Goal: Task Accomplishment & Management: Manage account settings

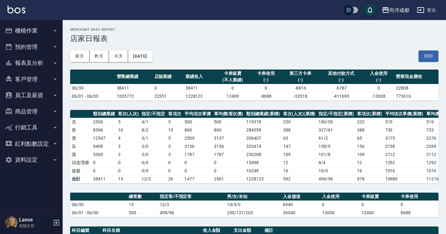
click at [46, 32] on button "櫃檯作業" at bounding box center [32, 31] width 58 height 16
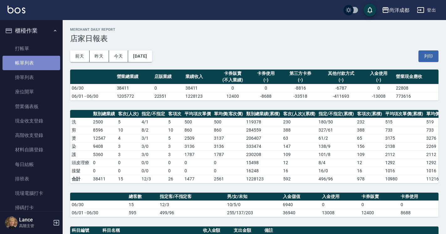
click at [36, 63] on link "帳單列表" at bounding box center [32, 63] width 58 height 14
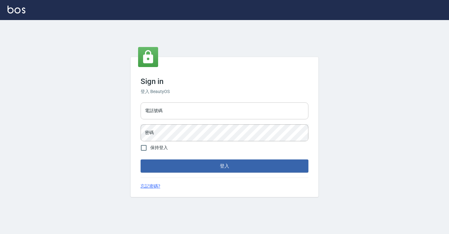
click at [207, 108] on input "電話號碼" at bounding box center [225, 110] width 168 height 17
type input "0927046308"
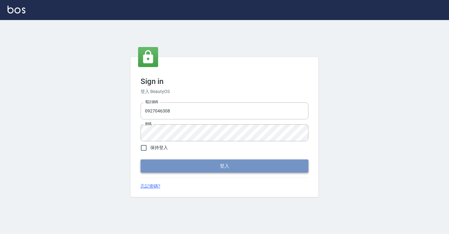
click at [206, 168] on button "登入" at bounding box center [225, 165] width 168 height 13
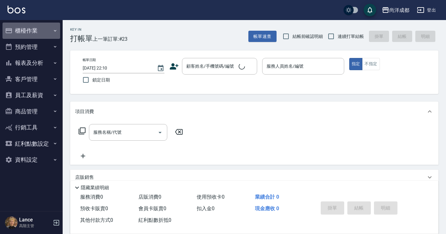
click at [34, 29] on button "櫃檯作業" at bounding box center [32, 31] width 58 height 16
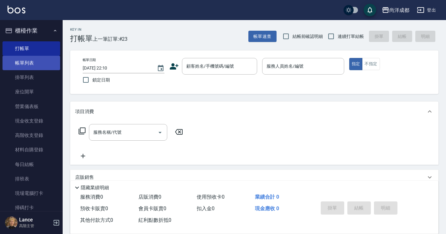
click at [22, 66] on link "帳單列表" at bounding box center [32, 63] width 58 height 14
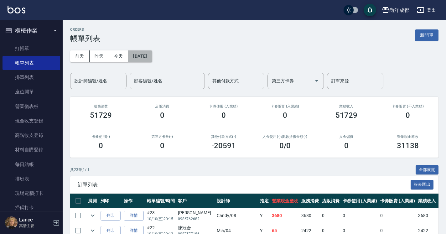
click at [139, 54] on button "[DATE]" at bounding box center [140, 56] width 24 height 12
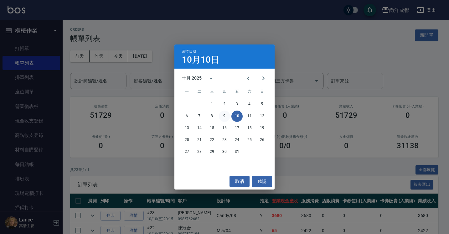
click at [225, 115] on button "9" at bounding box center [224, 116] width 11 height 11
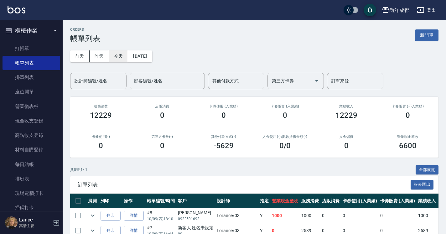
click at [120, 55] on button "今天" at bounding box center [118, 56] width 19 height 12
click at [85, 57] on button "前天" at bounding box center [79, 56] width 19 height 12
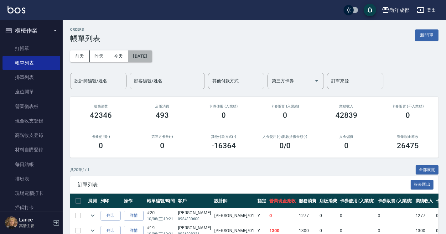
click at [152, 54] on button "[DATE]" at bounding box center [140, 56] width 24 height 12
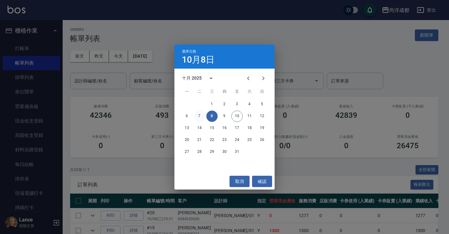
click at [198, 117] on button "7" at bounding box center [199, 116] width 11 height 11
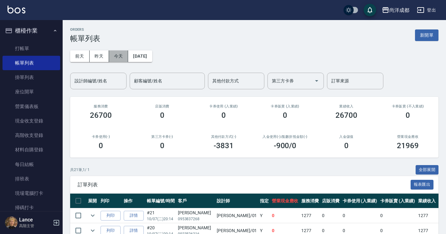
click at [117, 58] on button "今天" at bounding box center [118, 56] width 19 height 12
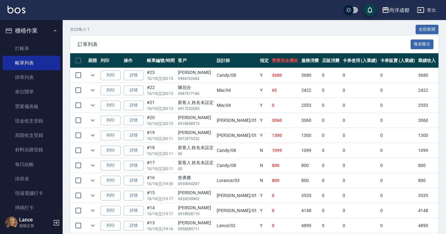
scroll to position [141, 0]
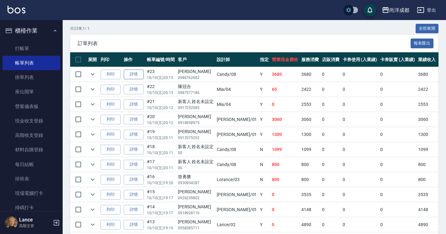
click at [134, 75] on link "詳情" at bounding box center [134, 74] width 20 height 10
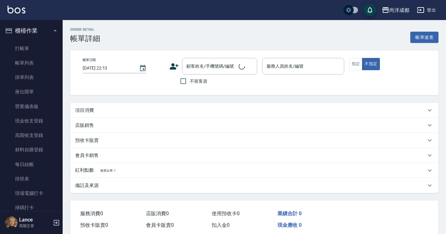
type input "[DATE] 20:15"
type input "Candy-08"
type input "360"
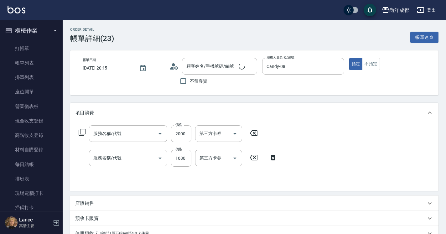
type input "[PERSON_NAME]/0986762682/"
type input "新柔漾護M(614)"
type input "染髮(501)"
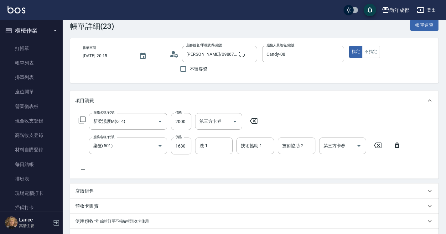
scroll to position [13, 0]
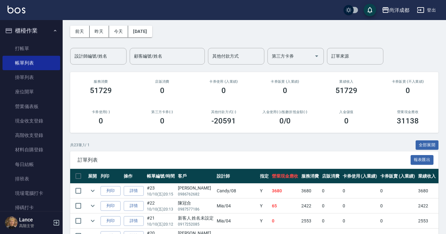
scroll to position [25, 0]
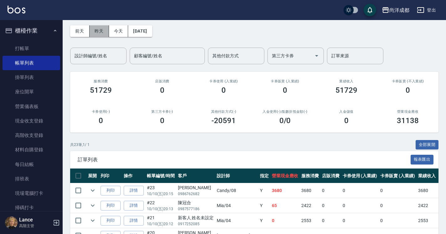
click at [102, 29] on button "昨天" at bounding box center [99, 31] width 19 height 12
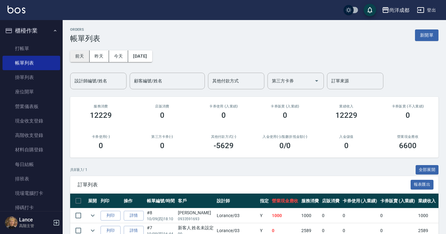
drag, startPoint x: 96, startPoint y: 55, endPoint x: 84, endPoint y: 55, distance: 12.2
click at [84, 55] on div "[DATE] [DATE] [DATE] [DATE]" at bounding box center [111, 56] width 82 height 12
click at [84, 55] on button "前天" at bounding box center [79, 56] width 19 height 12
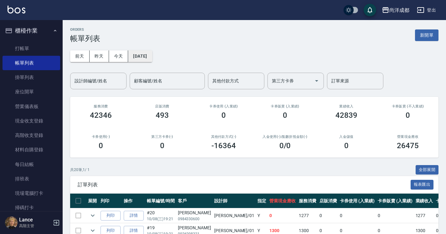
click at [140, 56] on button "[DATE]" at bounding box center [140, 56] width 24 height 12
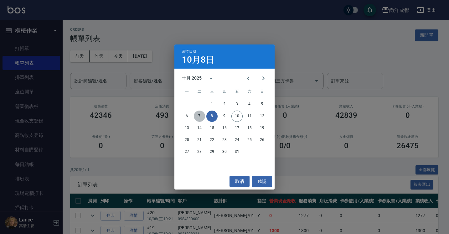
click at [198, 116] on button "7" at bounding box center [199, 116] width 11 height 11
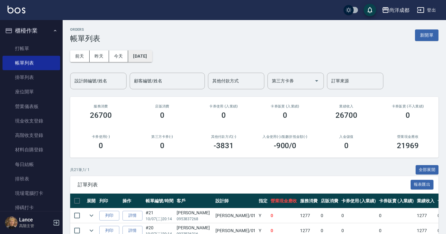
click at [149, 60] on button "[DATE]" at bounding box center [140, 56] width 24 height 12
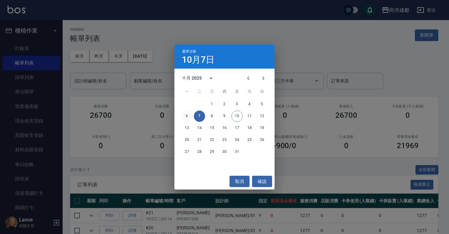
click at [185, 118] on button "6" at bounding box center [186, 116] width 11 height 11
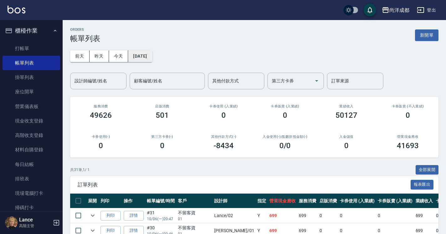
click at [151, 52] on button "[DATE]" at bounding box center [140, 56] width 24 height 12
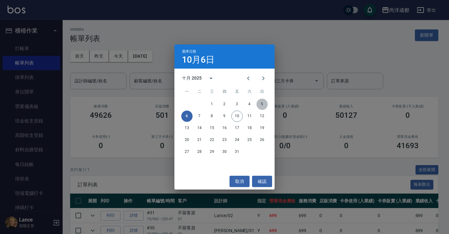
click at [259, 104] on button "5" at bounding box center [261, 104] width 11 height 11
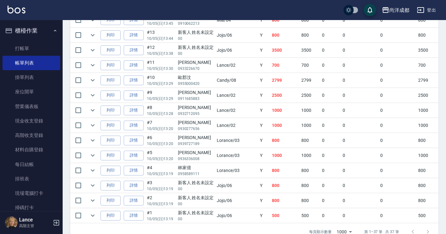
scroll to position [560, 0]
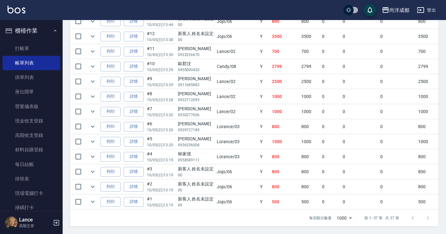
click at [258, 200] on td "Y" at bounding box center [264, 201] width 12 height 15
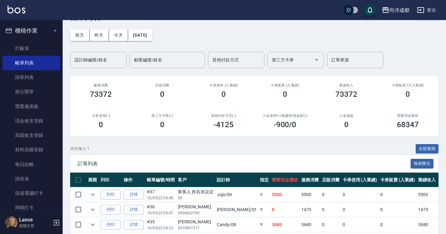
scroll to position [0, 0]
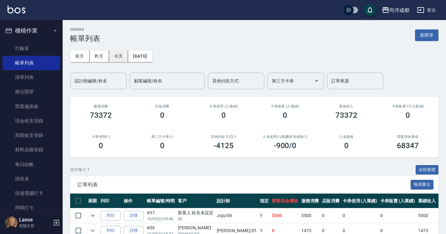
click at [114, 57] on button "今天" at bounding box center [118, 56] width 19 height 12
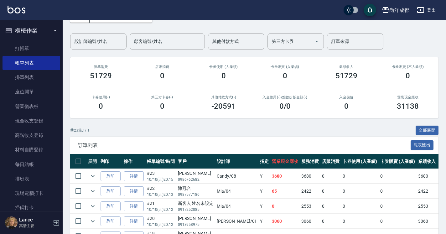
scroll to position [40, 0]
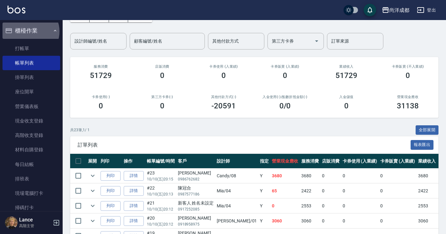
click at [30, 31] on button "櫃檯作業" at bounding box center [32, 31] width 58 height 16
